Goal: Transaction & Acquisition: Purchase product/service

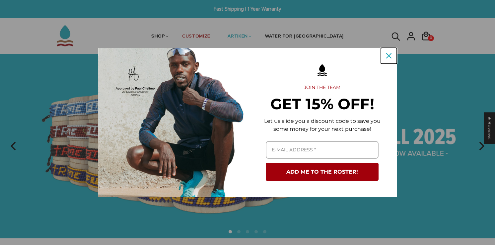
drag, startPoint x: 389, startPoint y: 55, endPoint x: 249, endPoint y: 35, distance: 140.8
click at [388, 55] on icon "close icon" at bounding box center [388, 55] width 5 height 5
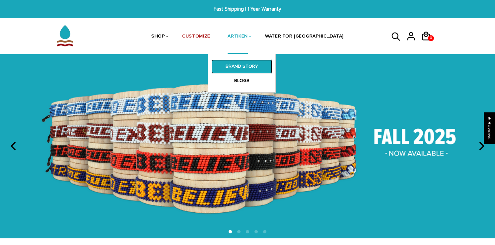
click at [258, 68] on link "BRAND STORY" at bounding box center [241, 66] width 61 height 14
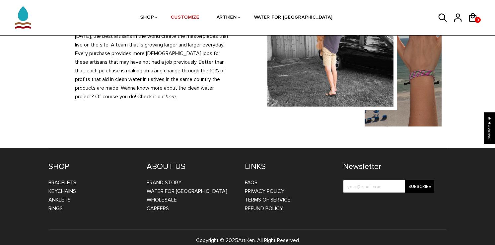
scroll to position [657, 0]
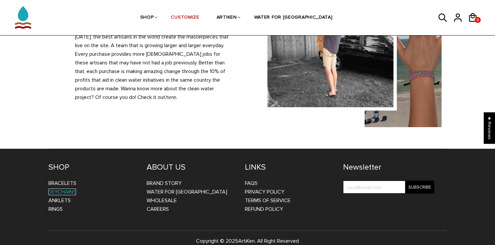
click at [64, 189] on link "Keychains" at bounding box center [62, 192] width 28 height 7
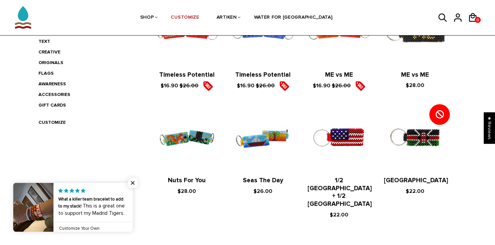
scroll to position [180, 0]
